Goal: Use online tool/utility: Utilize a website feature to perform a specific function

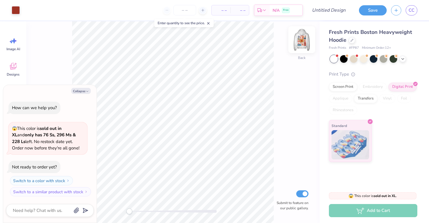
click at [298, 41] on img at bounding box center [301, 39] width 23 height 23
click at [15, 10] on div at bounding box center [16, 10] width 8 height 8
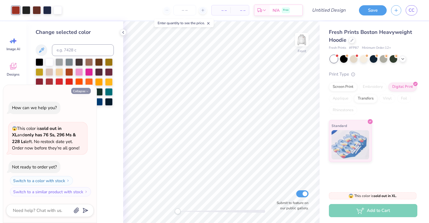
click at [85, 90] on button "Collapse" at bounding box center [81, 91] width 20 height 6
type textarea "x"
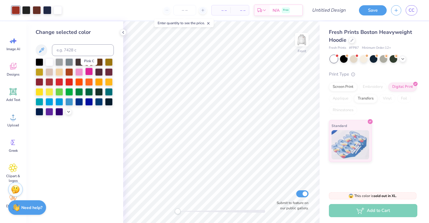
click at [91, 74] on div at bounding box center [89, 72] width 8 height 8
click at [38, 8] on div at bounding box center [37, 10] width 8 height 8
click at [91, 73] on div at bounding box center [89, 72] width 8 height 8
click at [28, 8] on div at bounding box center [26, 10] width 8 height 8
click at [80, 72] on div at bounding box center [79, 72] width 8 height 8
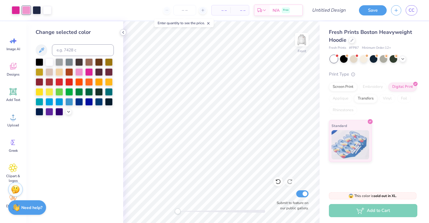
click at [123, 33] on icon at bounding box center [123, 32] width 5 height 5
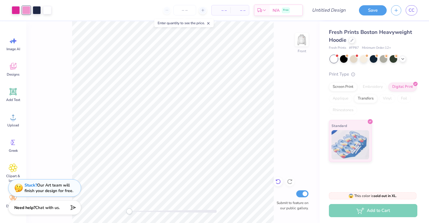
click at [281, 184] on div at bounding box center [278, 181] width 9 height 9
click at [281, 184] on div "Front Submit to feature on our public gallery." at bounding box center [173, 122] width 294 height 202
click at [275, 144] on div "Front Submit to feature on our public gallery." at bounding box center [173, 122] width 294 height 202
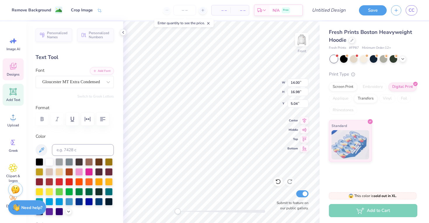
type input "14.00"
type input "16.98"
type input "5.04"
type input "1.37"
type input "0.65"
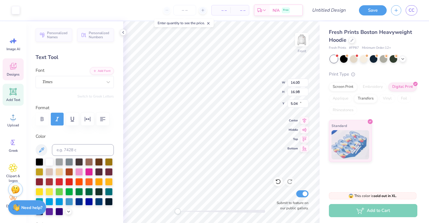
type input "14.77"
type input "14.00"
type input "16.98"
type input "5.04"
click at [201, 210] on div at bounding box center [222, 212] width 88 height 6
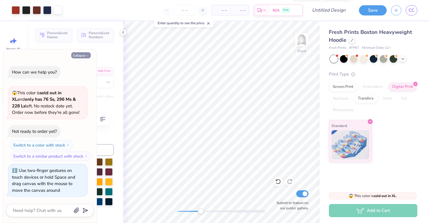
click at [85, 56] on button "Collapse" at bounding box center [81, 55] width 20 height 6
type textarea "x"
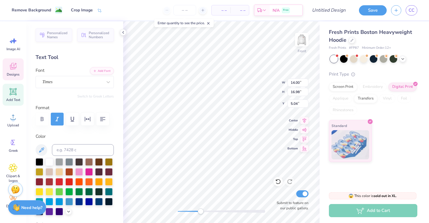
type input "1.64"
type input "0.77"
type input "14.00"
type input "16.98"
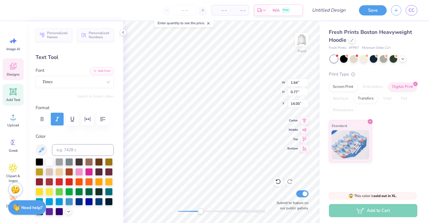
type input "5.04"
click at [123, 32] on polyline at bounding box center [123, 32] width 1 height 2
type input "1.64"
type input "0.66"
type input "13.22"
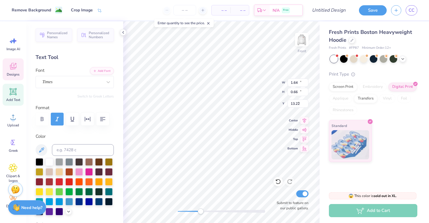
type input "14.00"
type input "16.98"
type input "5.04"
click at [92, 169] on div at bounding box center [89, 172] width 8 height 8
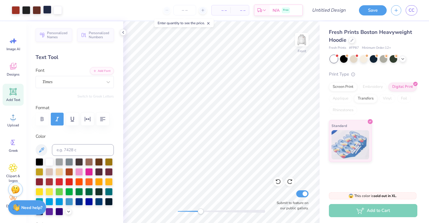
click at [47, 10] on div at bounding box center [47, 10] width 8 height 8
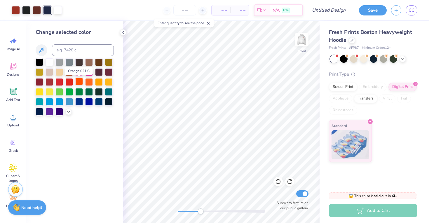
click at [79, 81] on div at bounding box center [79, 82] width 8 height 8
click at [79, 91] on div at bounding box center [79, 92] width 8 height 8
click at [63, 74] on div at bounding box center [59, 72] width 8 height 8
click at [58, 70] on div at bounding box center [59, 72] width 8 height 8
click at [59, 95] on div at bounding box center [59, 92] width 8 height 8
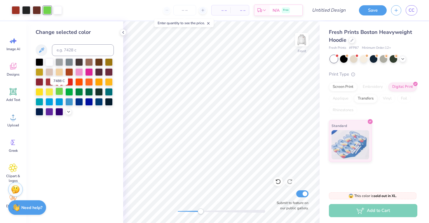
click at [59, 93] on div at bounding box center [59, 92] width 8 height 8
click at [59, 113] on div at bounding box center [59, 111] width 8 height 8
click at [111, 82] on div at bounding box center [109, 82] width 8 height 8
click at [185, 208] on div "Front Submit to feature on our public gallery." at bounding box center [221, 122] width 197 height 202
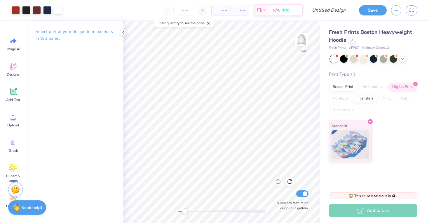
click at [88, 54] on div "Select part of your design to make edits in this panel" at bounding box center [74, 122] width 97 height 202
click at [99, 81] on div "Art colors – – Per Item – – Total Est. Delivery N/A Free Design Title Save CC I…" at bounding box center [214, 111] width 429 height 223
click at [121, 35] on div at bounding box center [123, 32] width 6 height 6
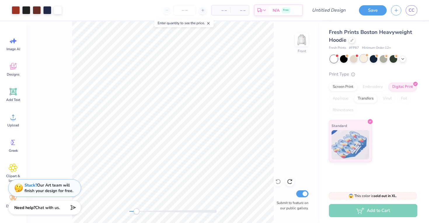
click at [363, 59] on div at bounding box center [364, 59] width 8 height 8
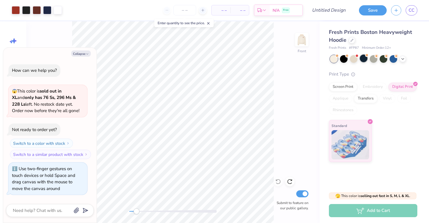
scroll to position [72, 0]
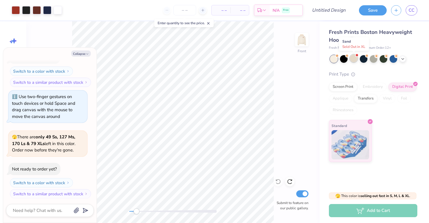
click at [353, 59] on div at bounding box center [354, 59] width 8 height 8
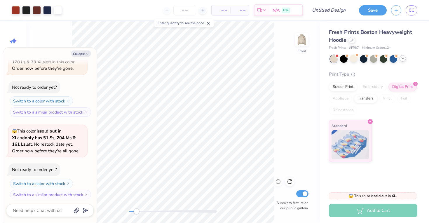
click at [403, 60] on icon at bounding box center [403, 58] width 5 height 5
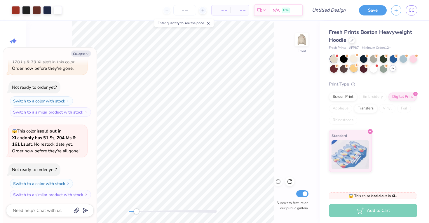
click at [353, 70] on div at bounding box center [354, 69] width 8 height 8
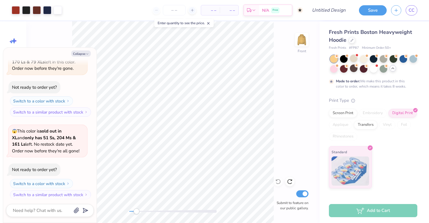
scroll to position [237, 0]
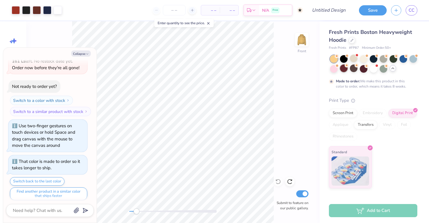
click at [344, 69] on div at bounding box center [344, 69] width 8 height 8
click at [362, 69] on div at bounding box center [364, 69] width 8 height 8
click at [374, 67] on div at bounding box center [374, 69] width 8 height 8
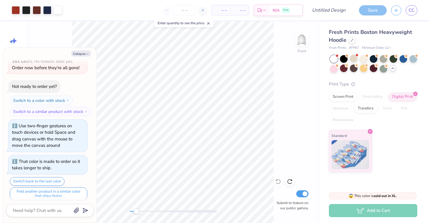
scroll to position [383, 0]
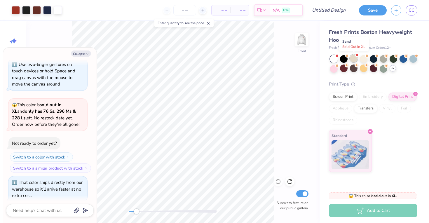
click at [356, 59] on div at bounding box center [354, 59] width 8 height 8
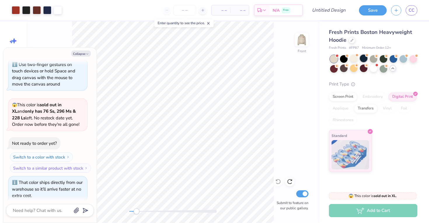
scroll to position [464, 0]
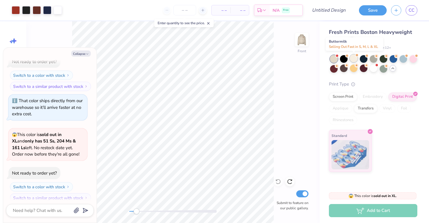
click at [352, 58] on div at bounding box center [354, 59] width 8 height 8
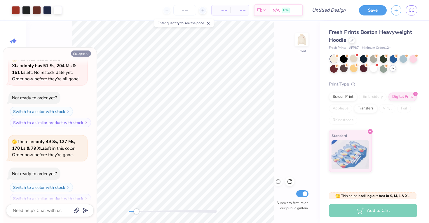
click at [89, 54] on icon "button" at bounding box center [88, 54] width 4 height 4
type textarea "x"
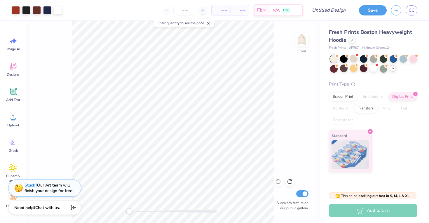
click at [126, 209] on div "Front Submit to feature on our public gallery." at bounding box center [173, 122] width 294 height 202
